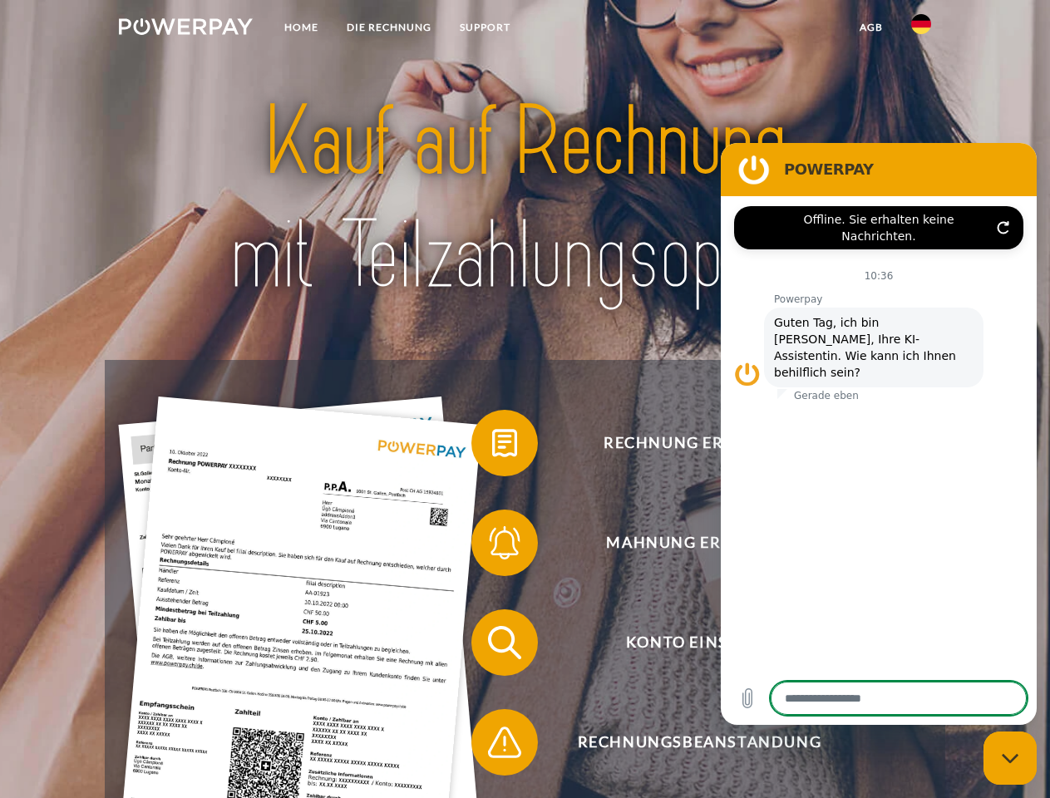
click at [185, 29] on img at bounding box center [186, 26] width 134 height 17
click at [921, 29] on img at bounding box center [921, 24] width 20 height 20
click at [870, 27] on link "agb" at bounding box center [871, 27] width 52 height 30
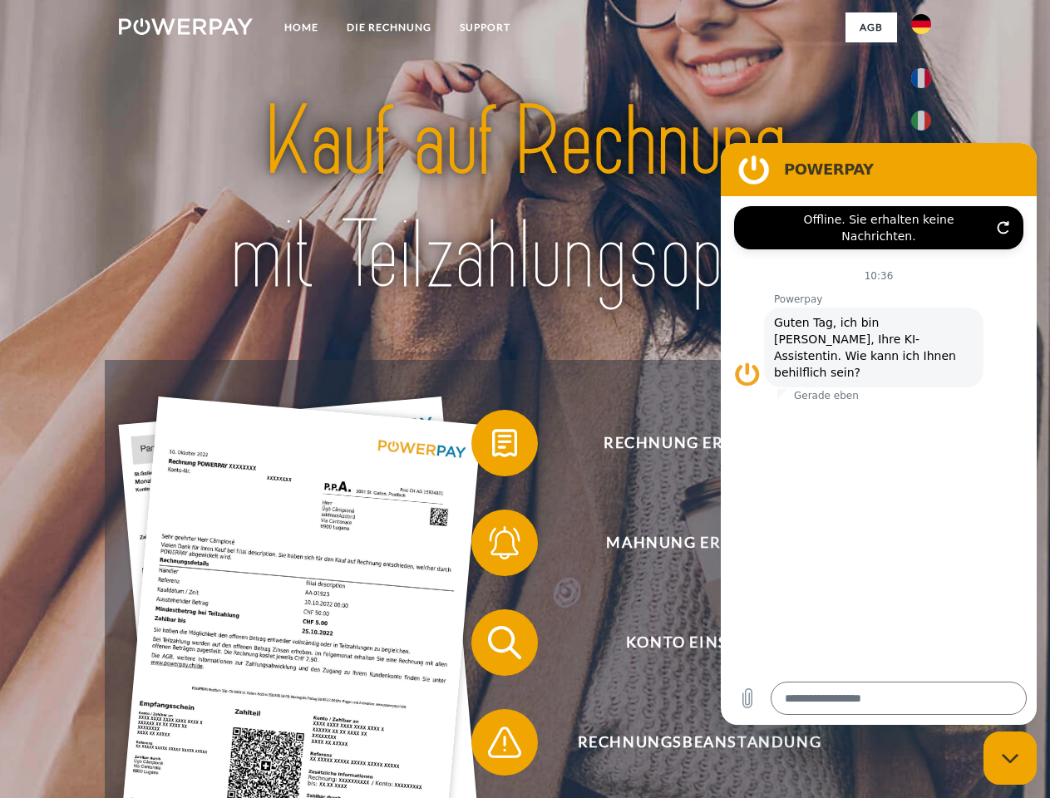
click at [492, 446] on span at bounding box center [479, 442] width 83 height 83
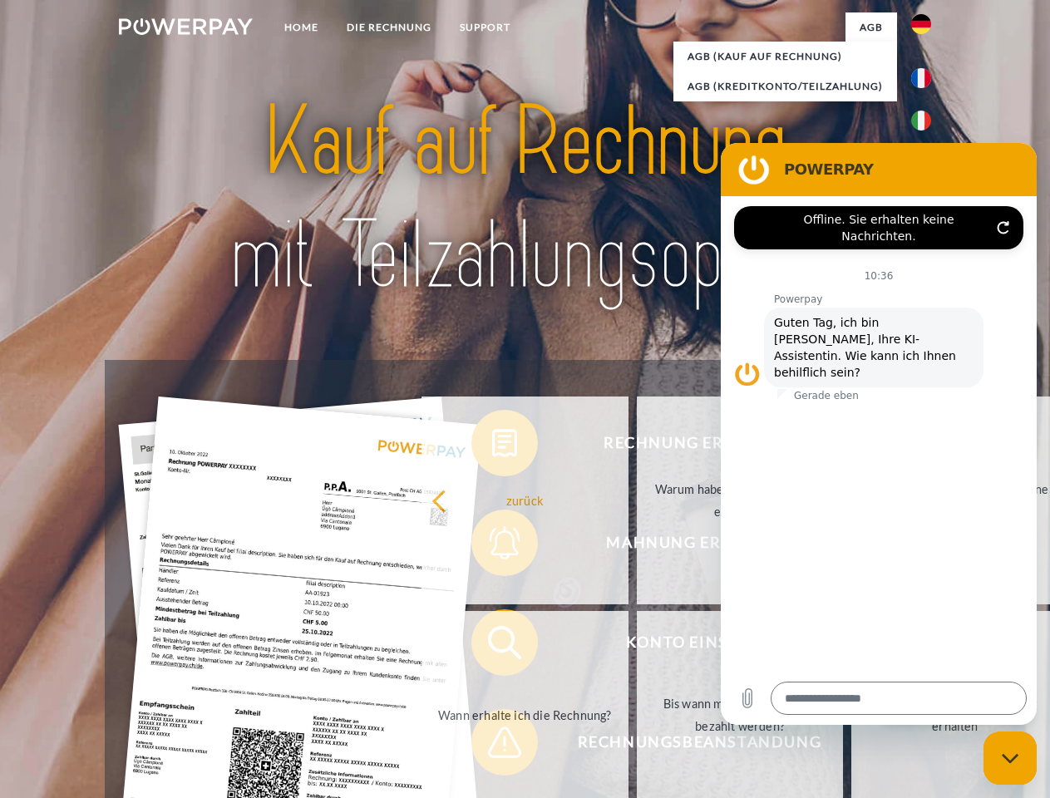
click at [492, 546] on div "Rechnung erhalten? Mahnung erhalten? Konto einsehen" at bounding box center [524, 692] width 839 height 665
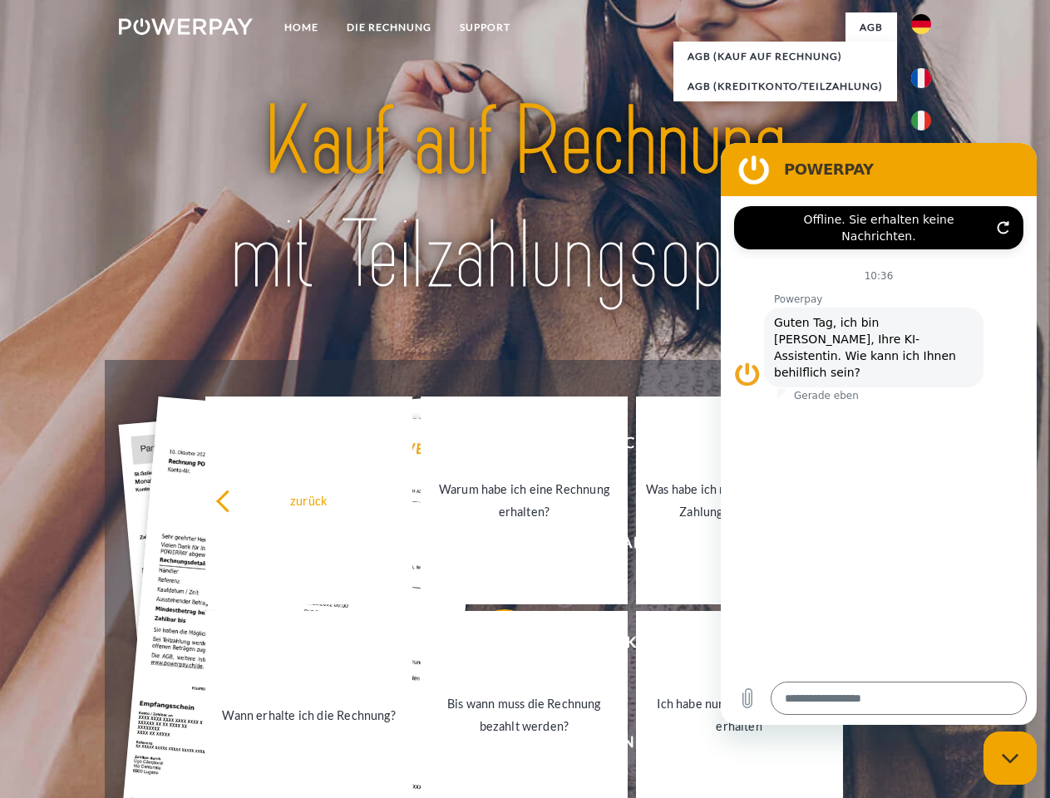
click at [492, 646] on link "Bis wann muss die Rechnung bezahlt werden?" at bounding box center [524, 715] width 207 height 208
click at [492, 745] on span at bounding box center [479, 742] width 83 height 83
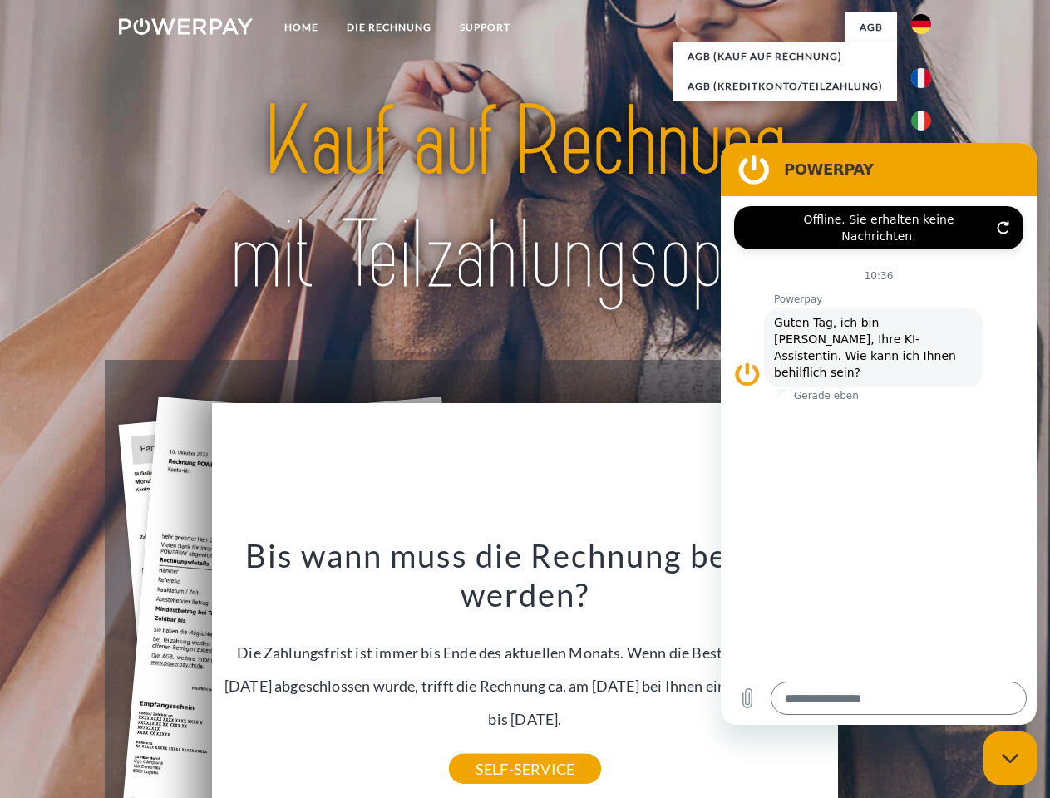
click at [1010, 758] on icon "Messaging-Fenster schließen" at bounding box center [1009, 758] width 17 height 11
type textarea "*"
